Goal: Task Accomplishment & Management: Use online tool/utility

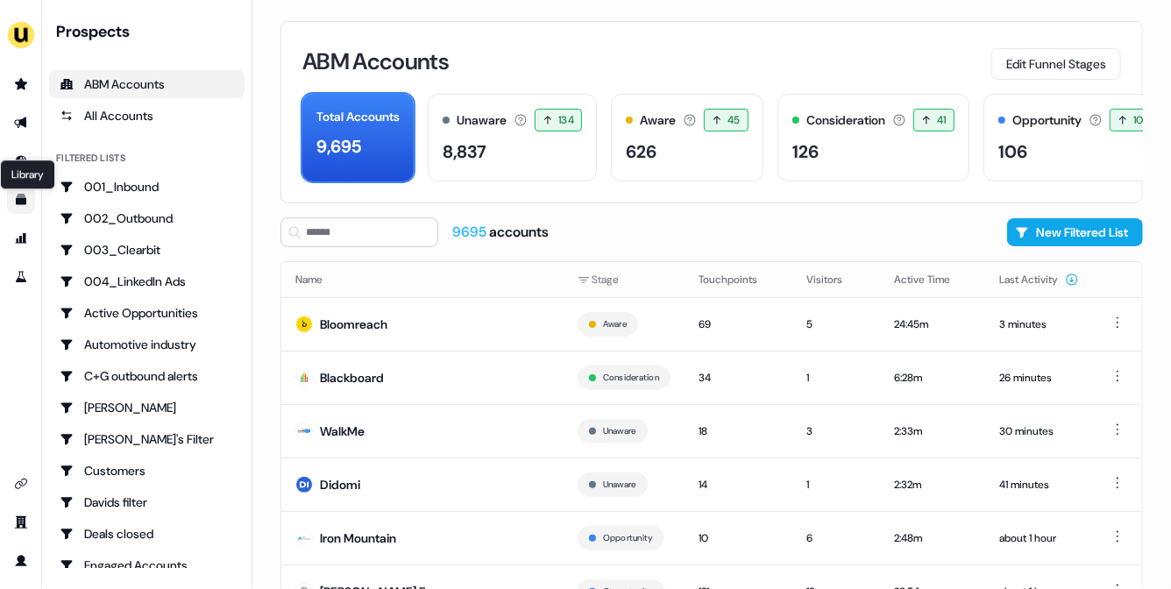
click at [22, 198] on icon "Go to templates" at bounding box center [21, 200] width 11 height 11
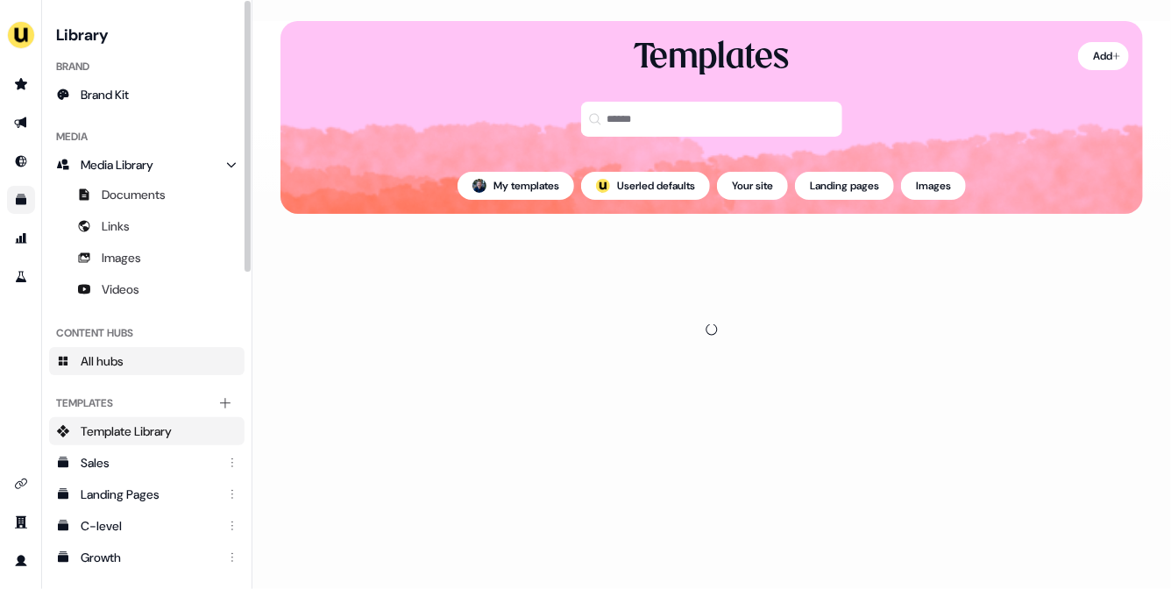
click at [145, 357] on link "All hubs" at bounding box center [146, 361] width 195 height 28
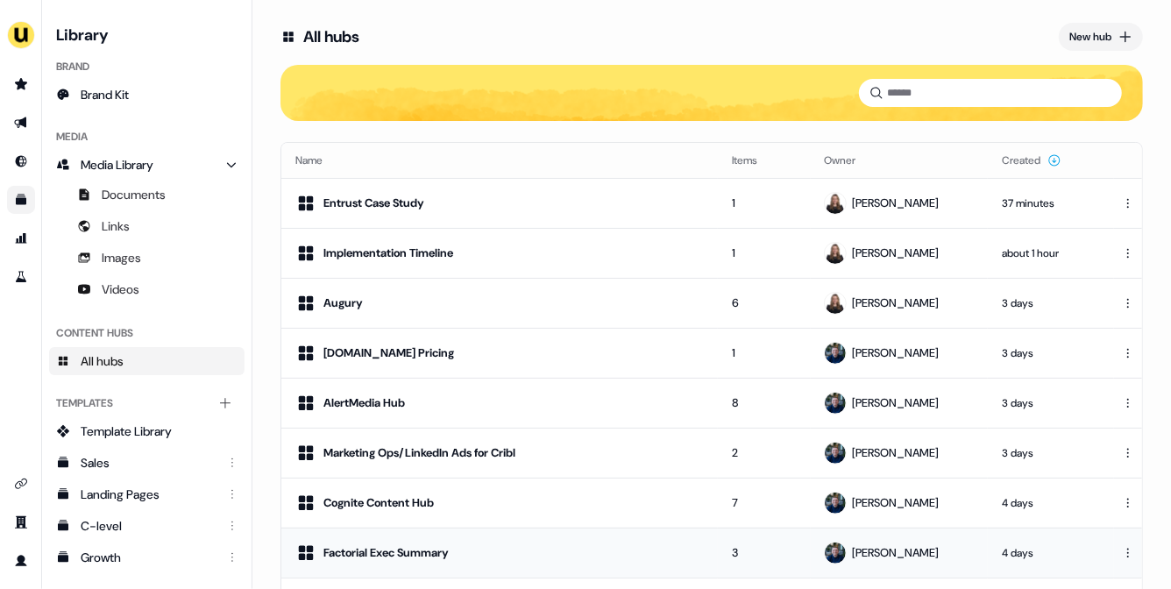
click at [499, 554] on div "Factorial Exec Summary" at bounding box center [499, 552] width 408 height 21
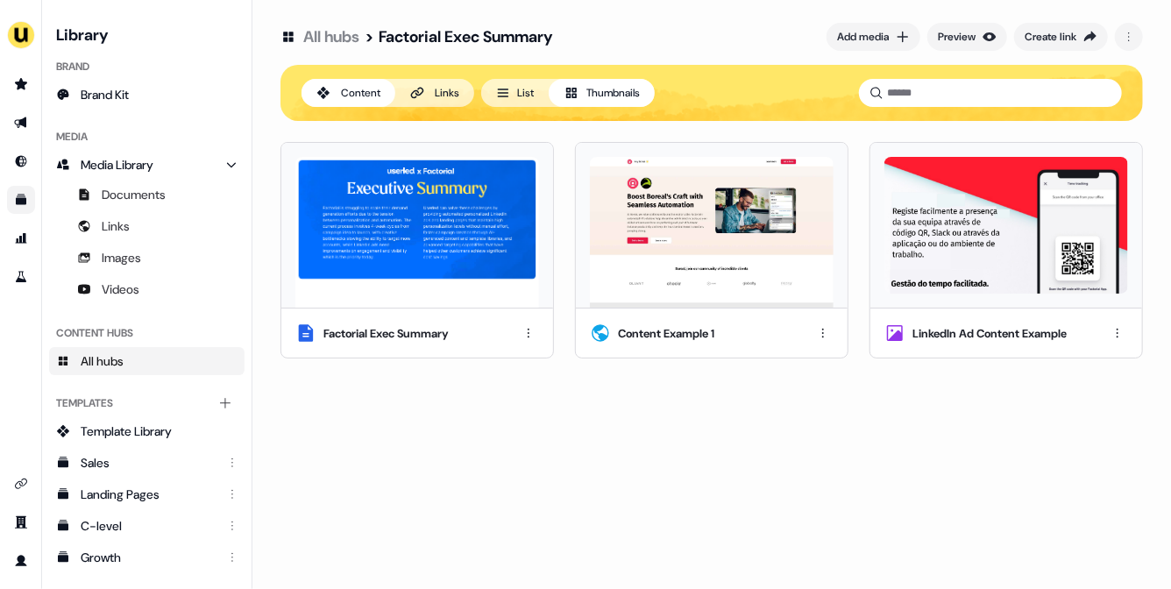
click at [442, 95] on div "Links" at bounding box center [447, 93] width 25 height 18
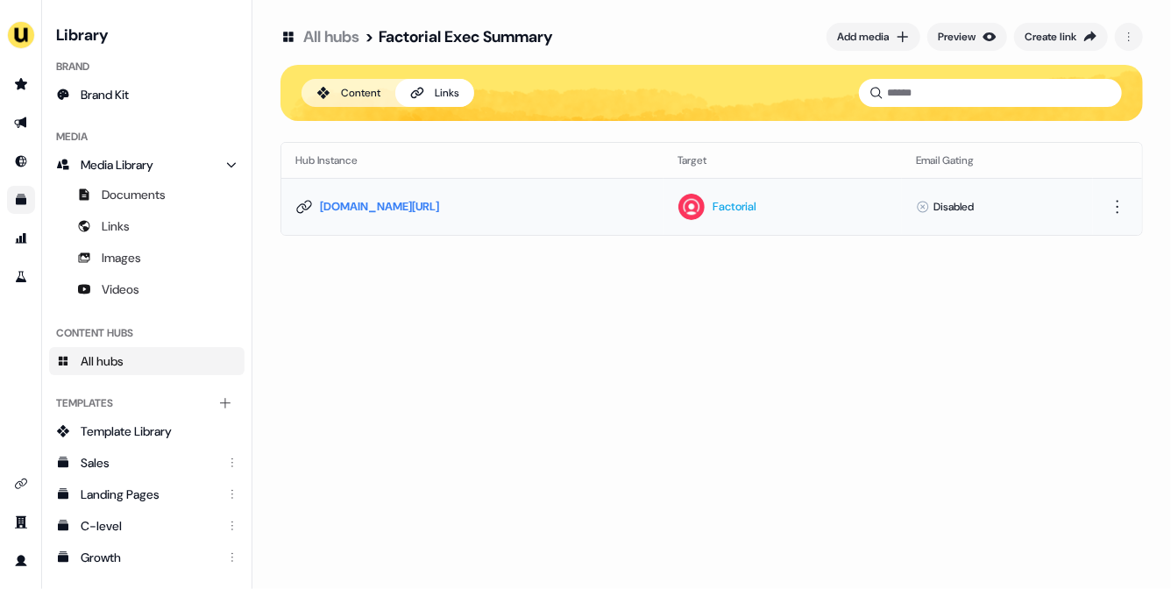
click at [326, 202] on link "app.userled.io/v/ABSqVHoWW" at bounding box center [379, 207] width 119 height 18
click at [306, 202] on icon at bounding box center [304, 207] width 18 height 18
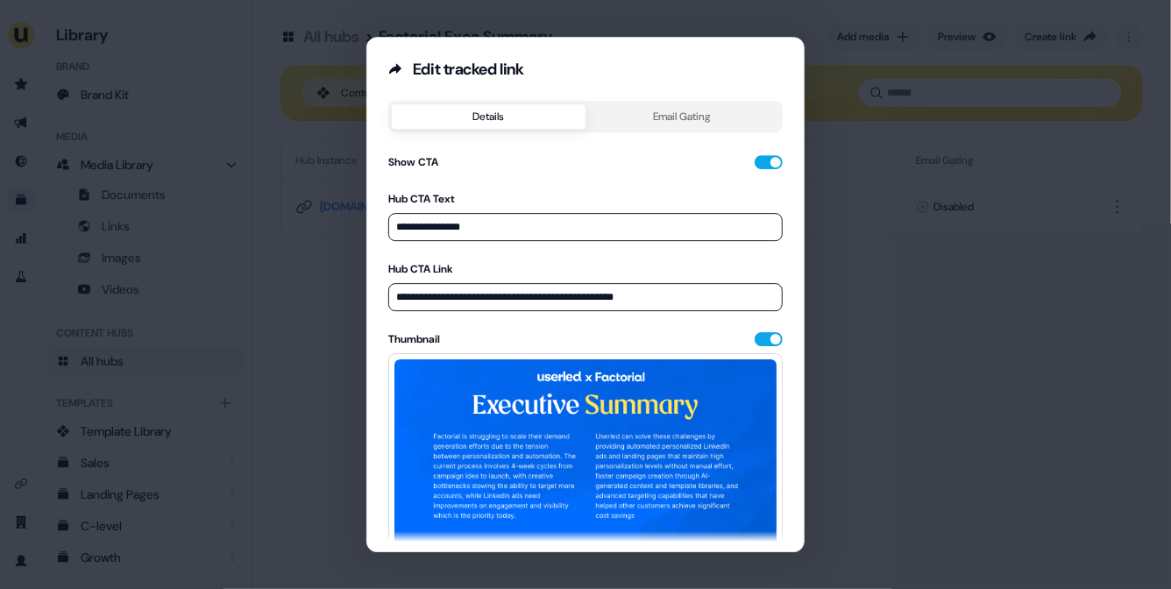
scroll to position [216, 0]
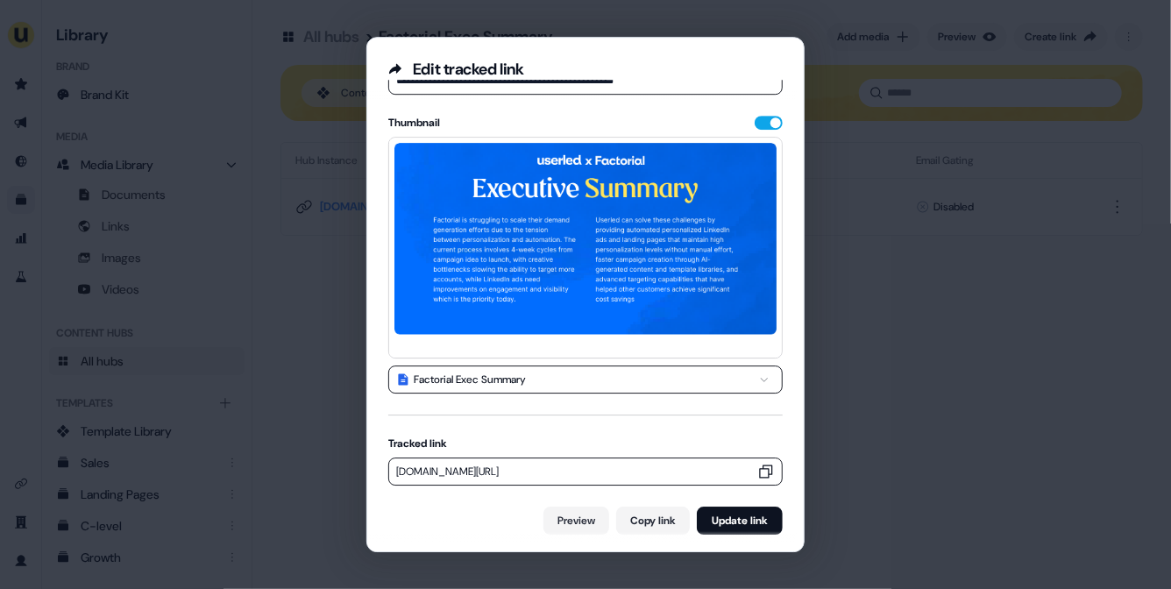
click at [761, 468] on icon "button" at bounding box center [766, 472] width 18 height 18
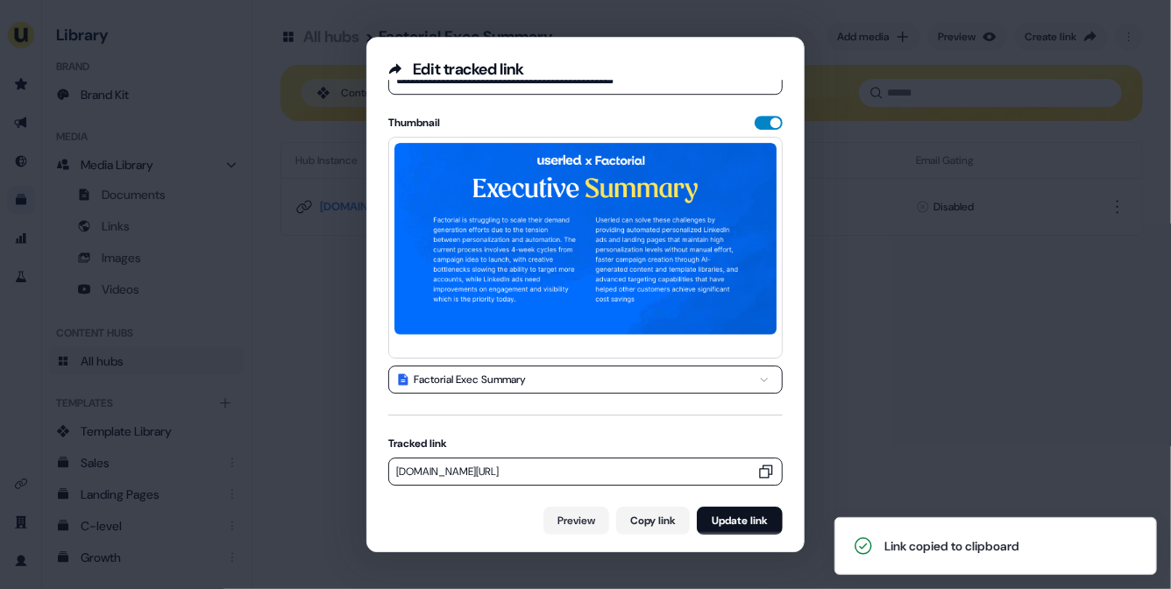
click at [764, 120] on button "button" at bounding box center [768, 123] width 28 height 14
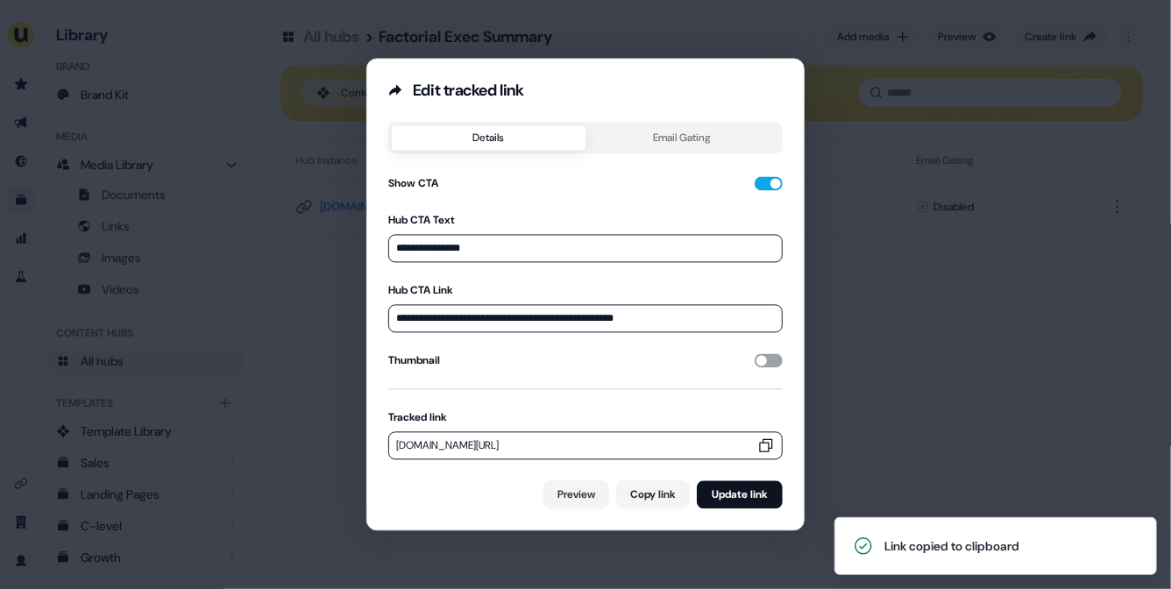
scroll to position [0, 0]
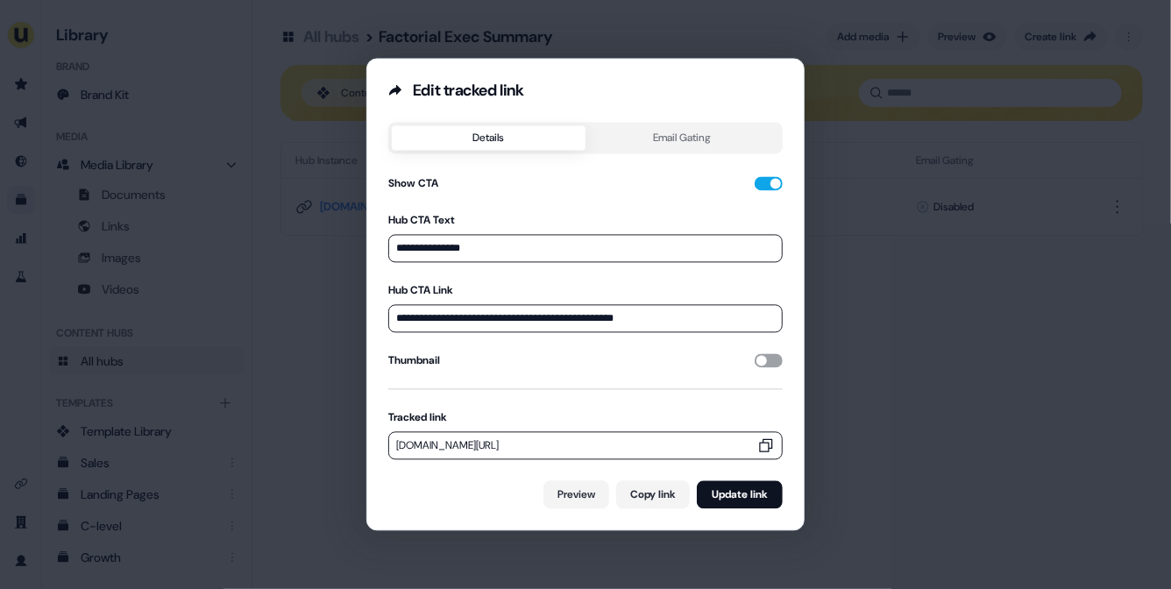
click at [760, 354] on button "button" at bounding box center [768, 361] width 28 height 14
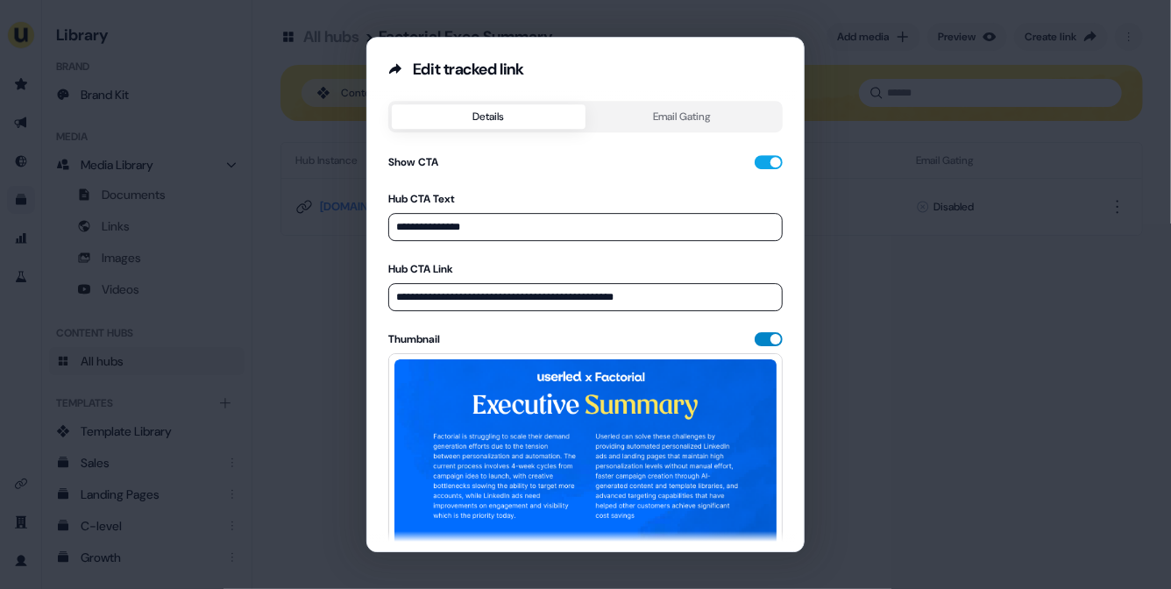
click at [759, 336] on button "button" at bounding box center [768, 339] width 28 height 14
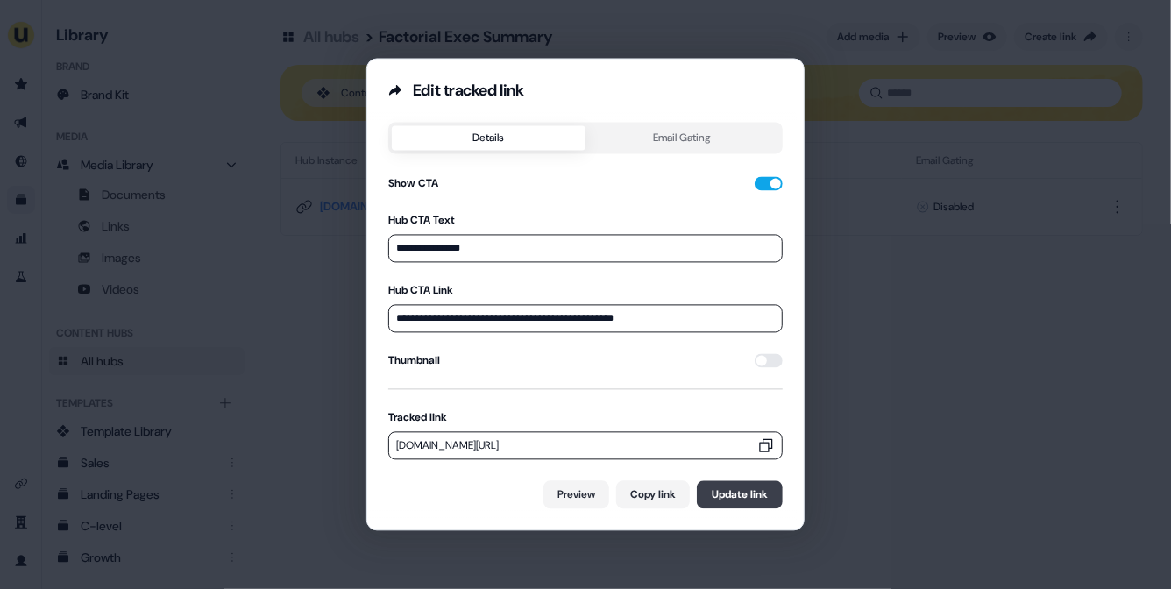
click at [732, 496] on button "Update link" at bounding box center [740, 495] width 86 height 28
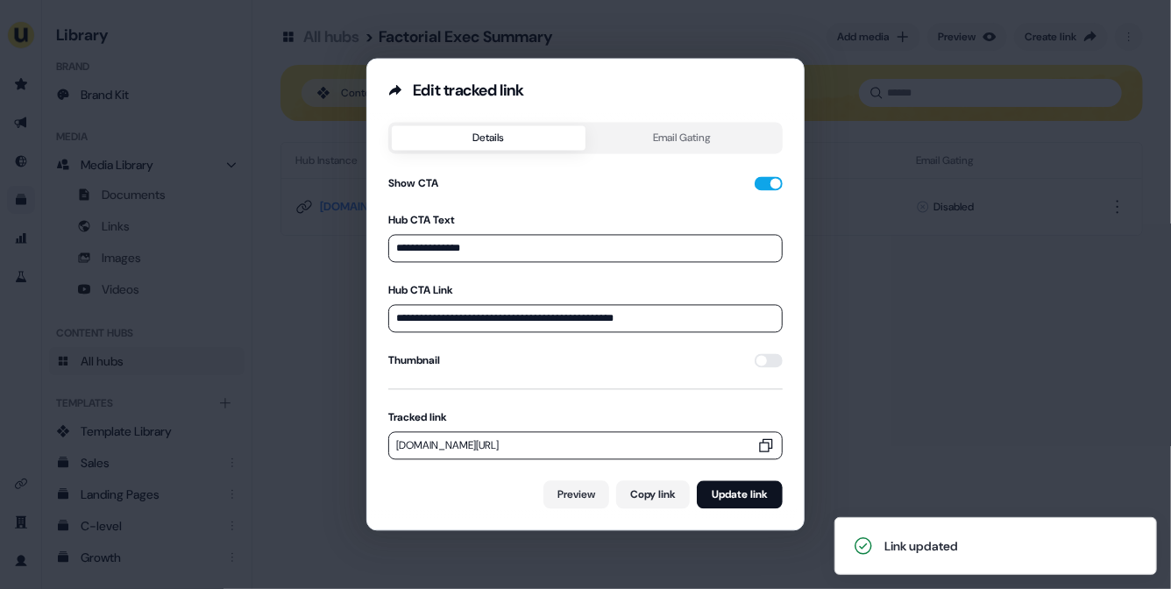
click at [764, 446] on icon "button" at bounding box center [766, 446] width 18 height 18
click at [838, 428] on div "**********" at bounding box center [585, 294] width 1171 height 589
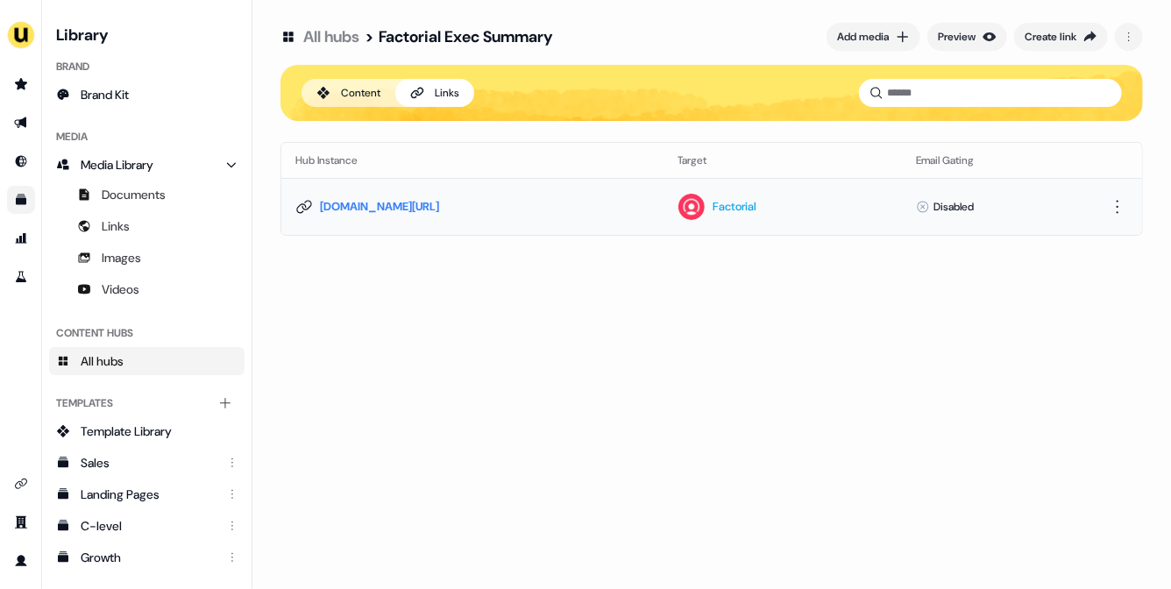
click at [303, 205] on icon at bounding box center [304, 207] width 18 height 18
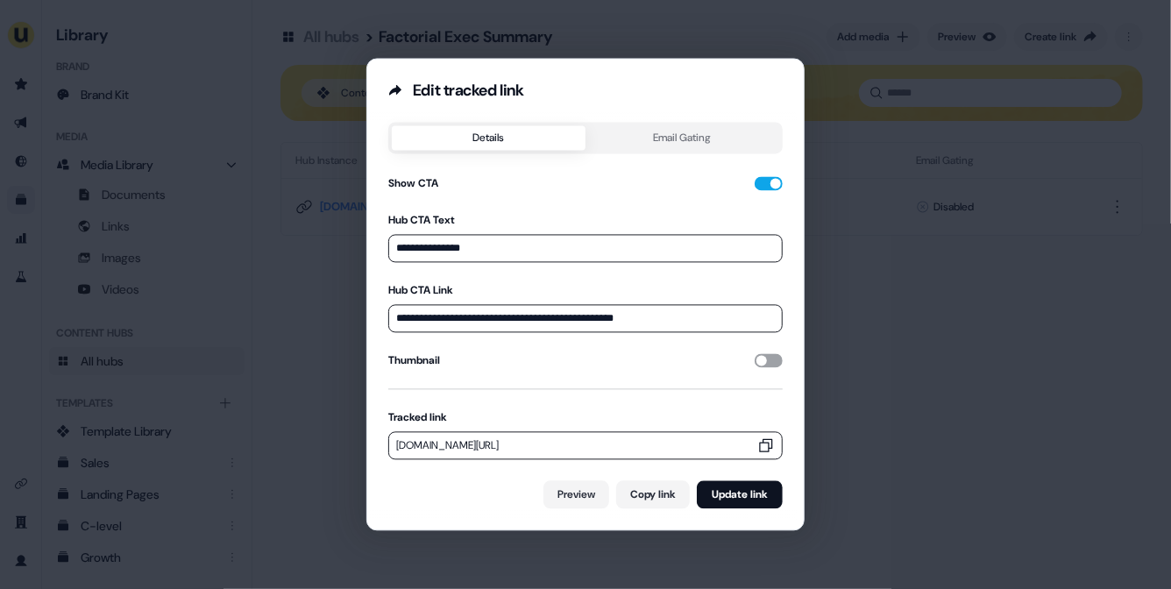
click at [767, 354] on button "button" at bounding box center [768, 361] width 28 height 14
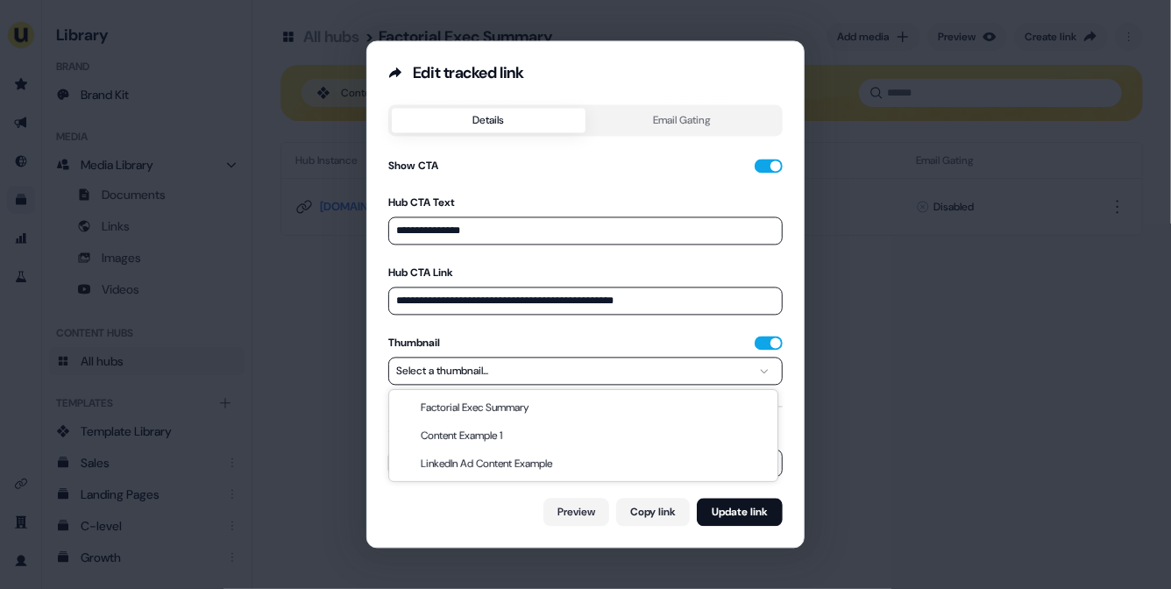
click at [740, 375] on button "Select a thumbnail..." at bounding box center [585, 371] width 394 height 28
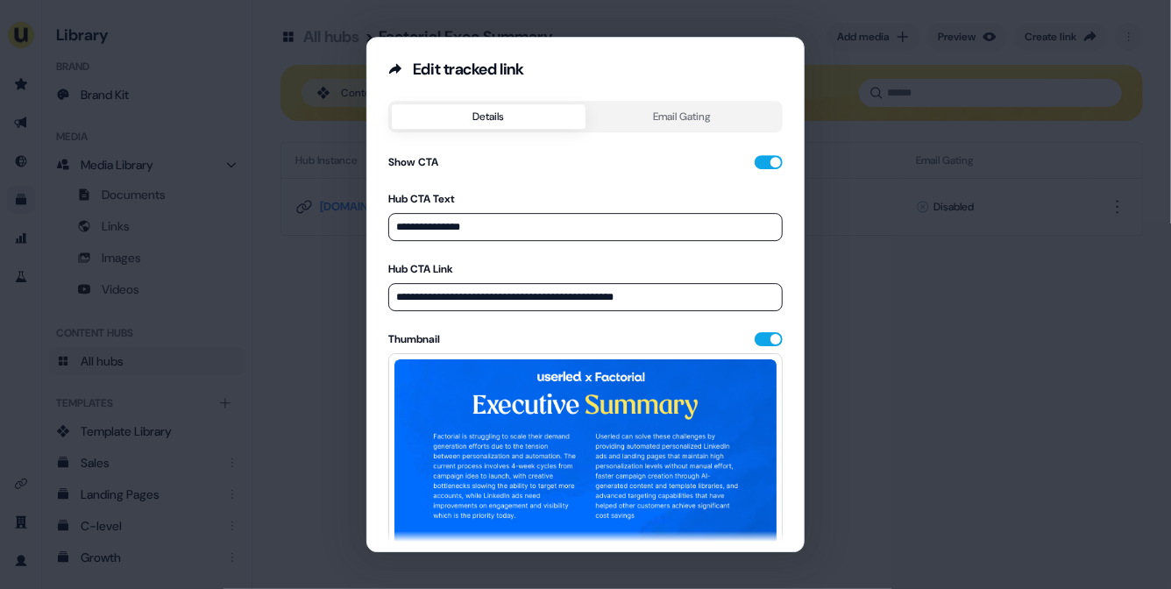
scroll to position [216, 0]
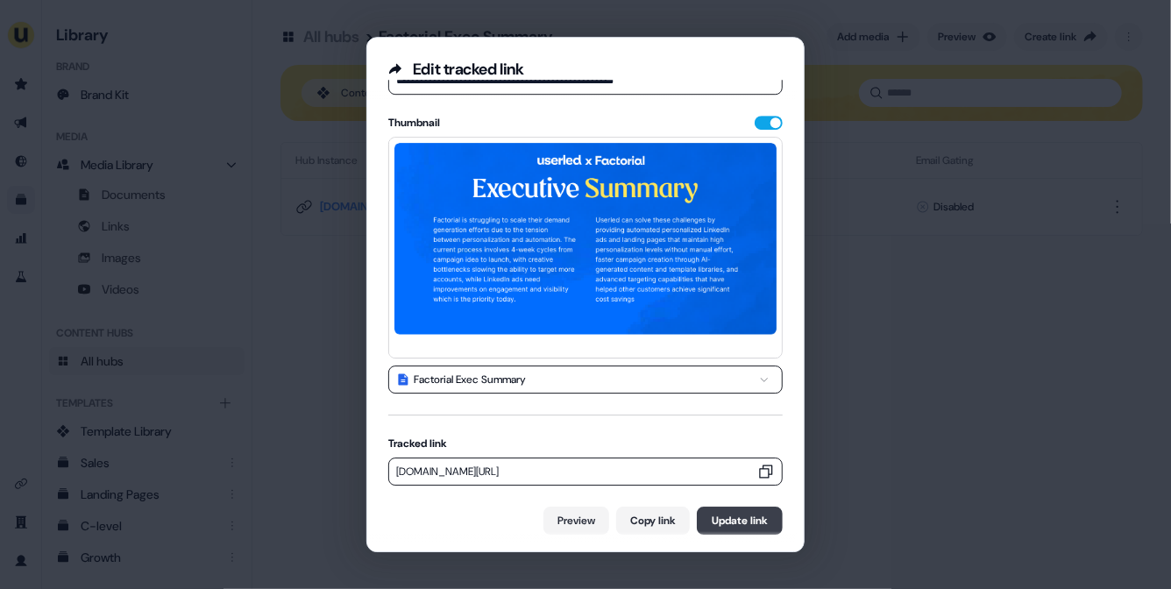
click at [744, 518] on button "Update link" at bounding box center [740, 520] width 86 height 28
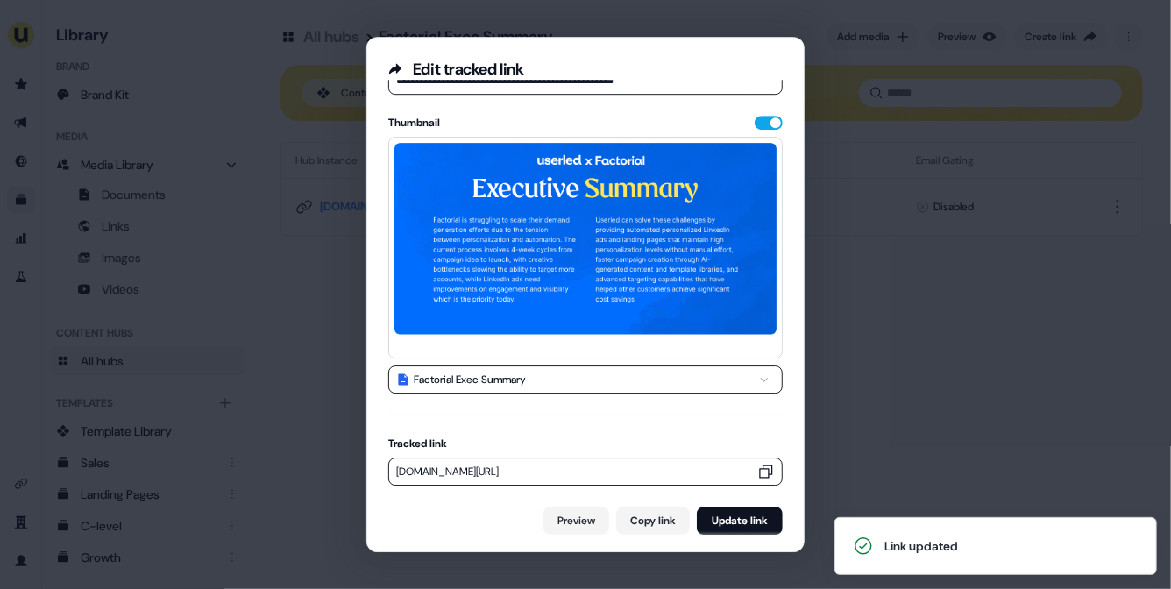
click at [886, 431] on div "**********" at bounding box center [585, 294] width 1171 height 589
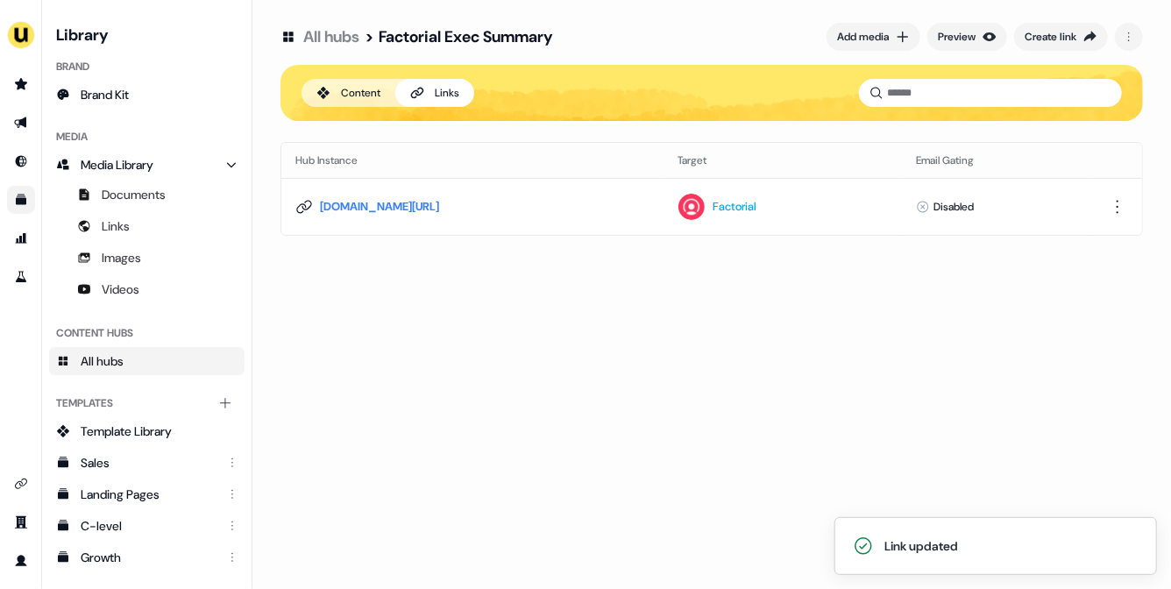
click at [556, 298] on div "All hubs > Factorial Exec Summary Add media Preview Create link Content Links H…" at bounding box center [711, 294] width 918 height 589
click at [18, 84] on icon "Go to prospects" at bounding box center [21, 83] width 12 height 11
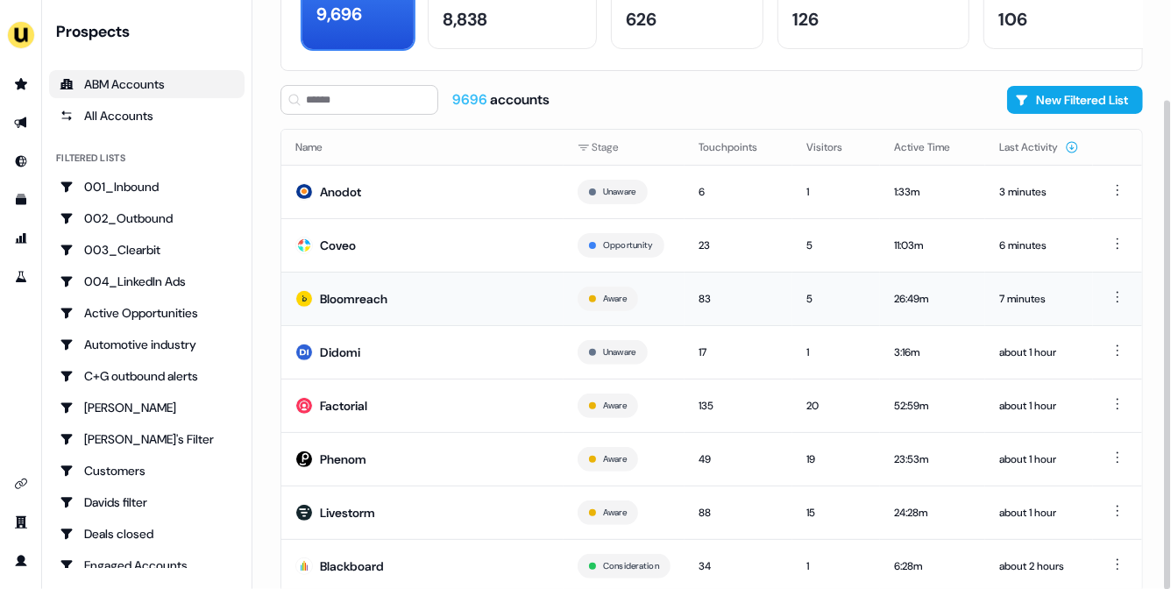
scroll to position [134, 0]
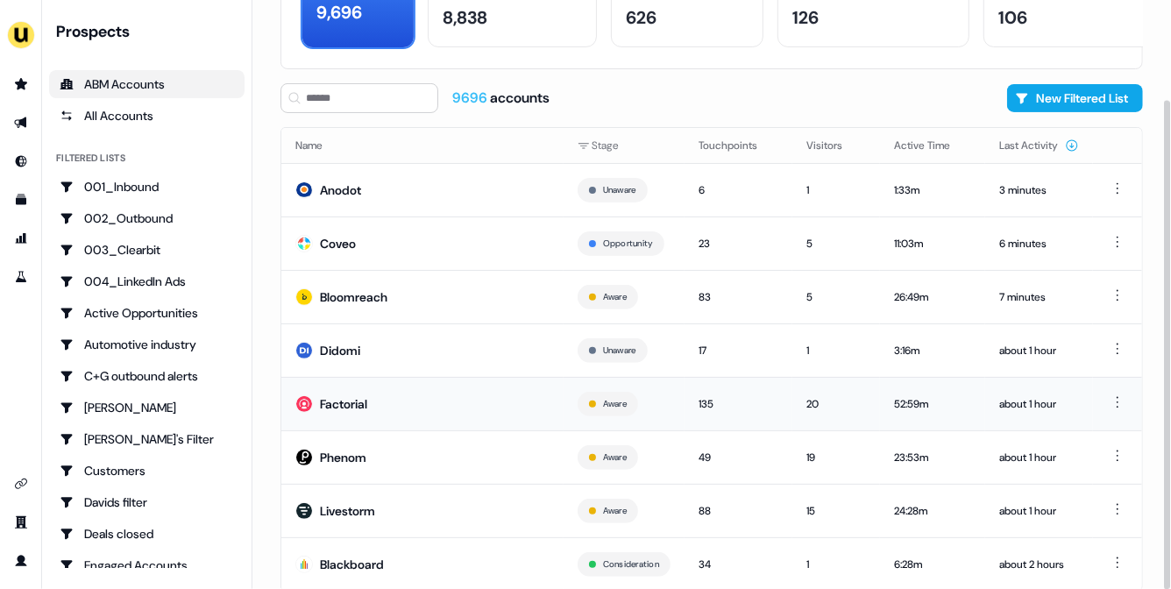
click at [399, 392] on td "Factorial" at bounding box center [422, 403] width 282 height 53
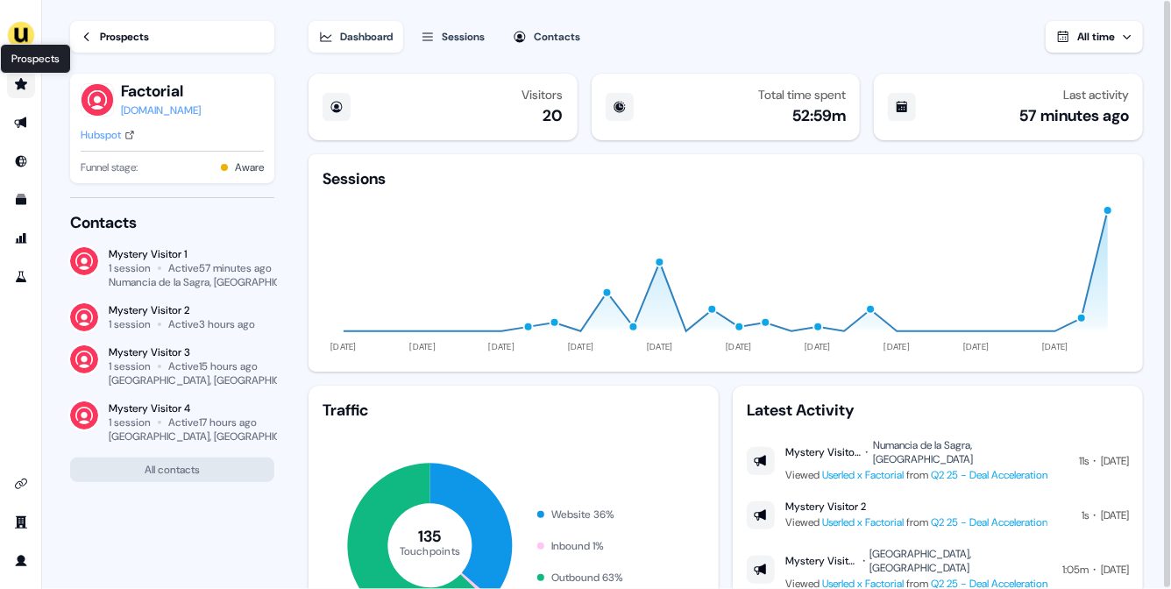
click at [26, 81] on icon "Go to prospects" at bounding box center [21, 84] width 14 height 14
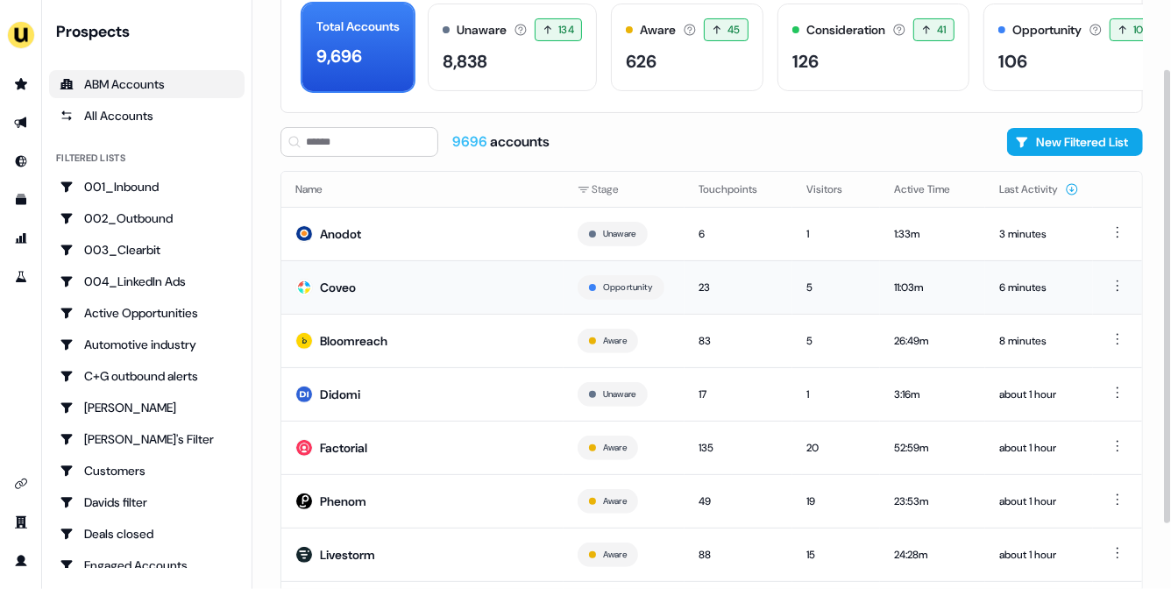
scroll to position [89, 0]
click at [478, 287] on td "Coveo" at bounding box center [422, 287] width 282 height 53
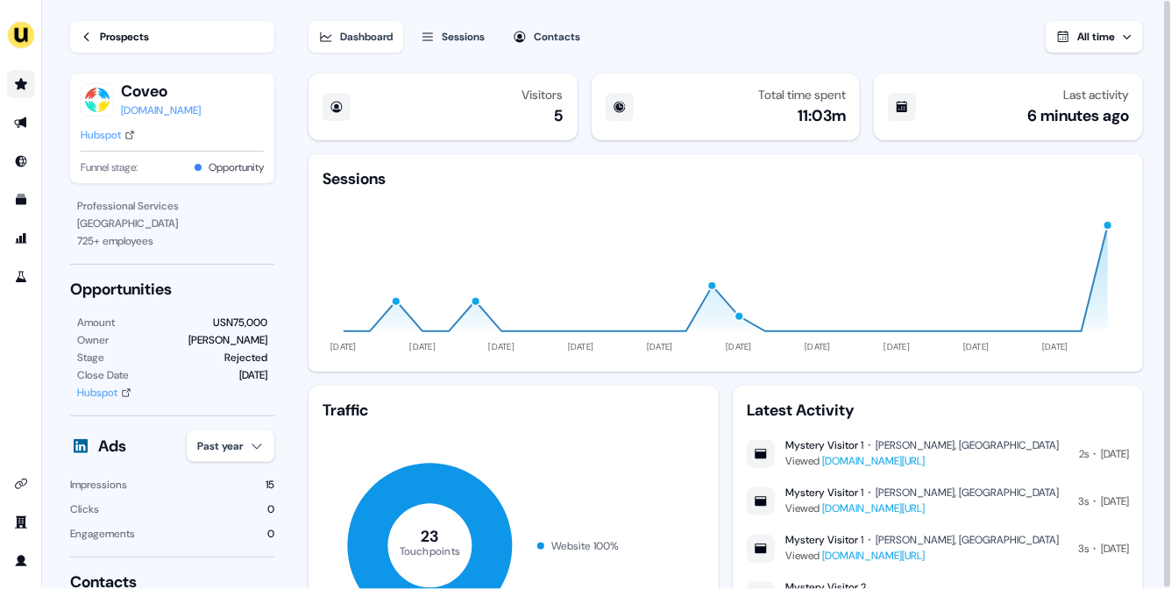
click at [25, 84] on icon "Go to prospects" at bounding box center [21, 84] width 14 height 14
